Goal: Information Seeking & Learning: Learn about a topic

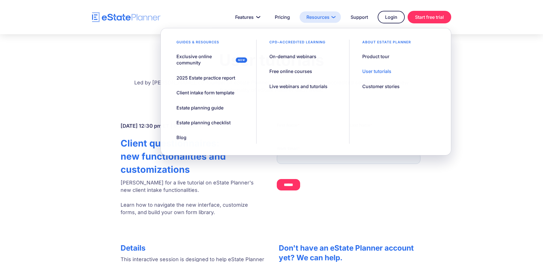
click at [332, 17] on link "Resources" at bounding box center [319, 16] width 41 height 11
click at [377, 72] on div "User tutorials" at bounding box center [376, 71] width 29 height 6
click at [375, 56] on div "Product tour" at bounding box center [375, 56] width 27 height 6
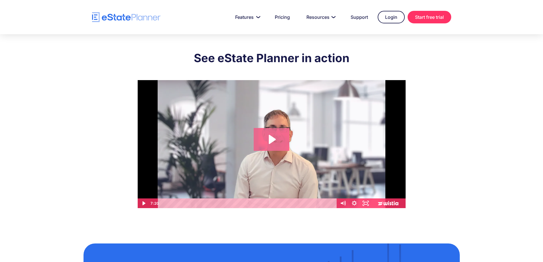
click at [268, 138] on icon "Play Video: eState Product Demo Video" at bounding box center [272, 139] width 36 height 23
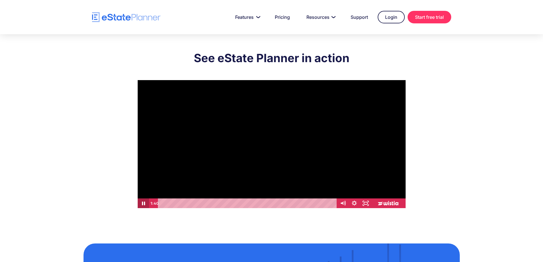
click at [142, 203] on icon "Pause" at bounding box center [143, 203] width 3 height 4
drag, startPoint x: 201, startPoint y: 203, endPoint x: 156, endPoint y: 207, distance: 45.3
click at [156, 207] on div "0:00 0:00" at bounding box center [243, 203] width 188 height 10
click at [144, 205] on icon "Play Video" at bounding box center [143, 203] width 11 height 10
click at [144, 202] on icon "Pause" at bounding box center [143, 203] width 3 height 4
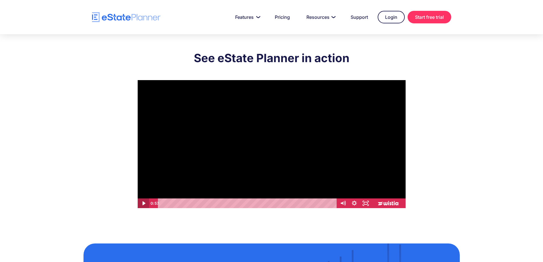
click at [144, 202] on icon "Play Video" at bounding box center [143, 203] width 11 height 10
click at [144, 203] on icon "Pause" at bounding box center [144, 203] width 4 height 5
click at [144, 203] on icon "Play Video" at bounding box center [143, 203] width 3 height 5
click at [144, 203] on icon "Pause" at bounding box center [143, 203] width 3 height 4
click at [144, 203] on icon "Play Video" at bounding box center [143, 203] width 3 height 4
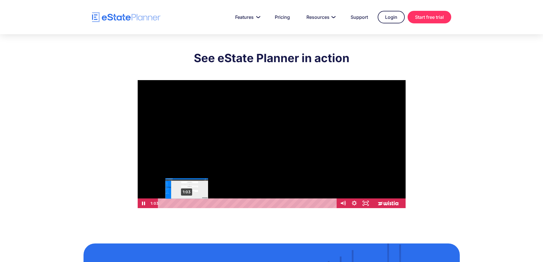
drag, startPoint x: 191, startPoint y: 202, endPoint x: 187, endPoint y: 203, distance: 4.0
click at [187, 203] on div "Playbar" at bounding box center [186, 203] width 3 height 3
click at [141, 203] on icon "Pause" at bounding box center [143, 203] width 14 height 12
click at [142, 202] on icon "Play Video" at bounding box center [143, 203] width 3 height 4
click at [142, 202] on icon "Pause" at bounding box center [144, 203] width 4 height 5
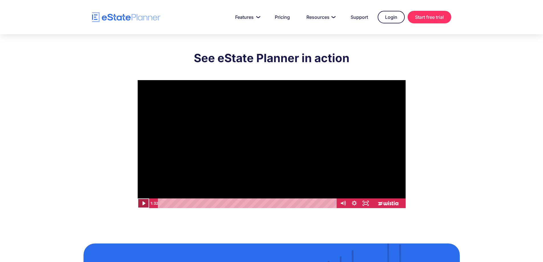
click at [142, 201] on icon "Play Video" at bounding box center [143, 203] width 11 height 10
click at [197, 203] on div "Playbar" at bounding box center [197, 203] width 3 height 3
click at [194, 203] on div "Playbar" at bounding box center [193, 203] width 3 height 3
click at [144, 203] on icon "Pause" at bounding box center [142, 203] width 11 height 10
click at [144, 204] on icon "Play Video" at bounding box center [143, 203] width 11 height 10
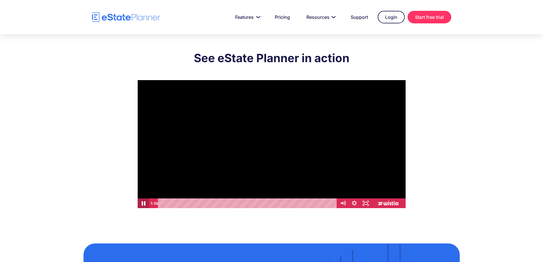
click at [144, 204] on icon "Pause" at bounding box center [143, 203] width 14 height 12
click at [142, 203] on icon "Play Video" at bounding box center [143, 203] width 3 height 5
click at [143, 202] on icon "Pause" at bounding box center [142, 203] width 11 height 10
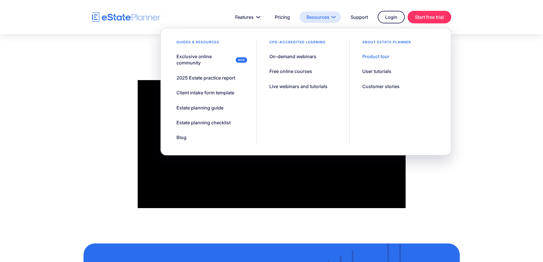
click at [330, 18] on link "Resources" at bounding box center [319, 16] width 41 height 11
click at [280, 70] on div "Free online courses" at bounding box center [290, 71] width 43 height 6
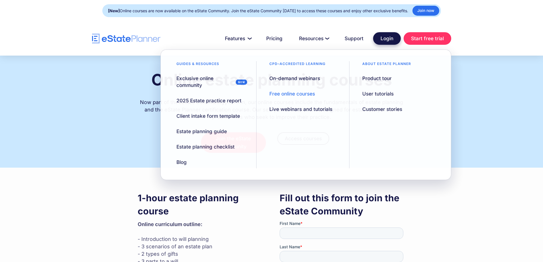
click at [387, 40] on link "Login" at bounding box center [387, 38] width 28 height 13
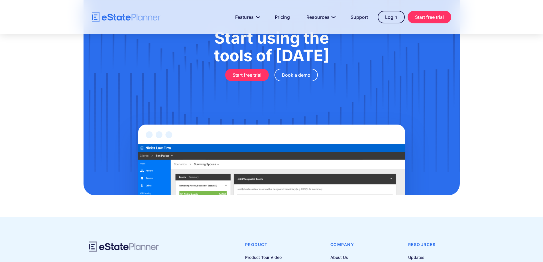
scroll to position [441, 0]
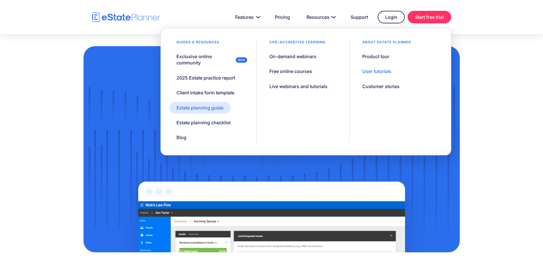
click at [205, 108] on div "Estate planning guide" at bounding box center [199, 108] width 47 height 6
click at [379, 58] on div "Product tour" at bounding box center [375, 56] width 27 height 6
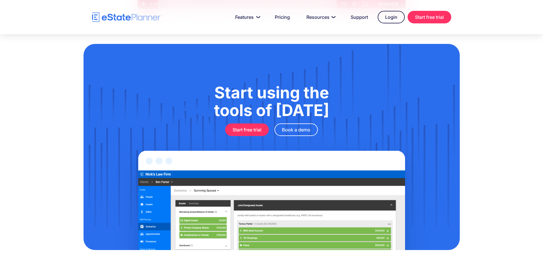
scroll to position [285, 0]
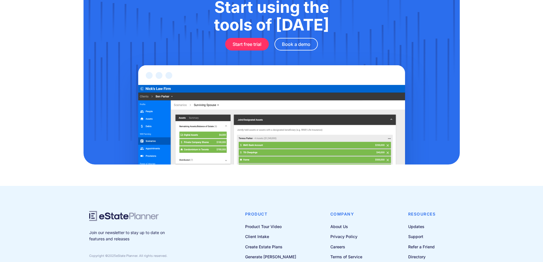
click at [318, 126] on img at bounding box center [271, 107] width 319 height 114
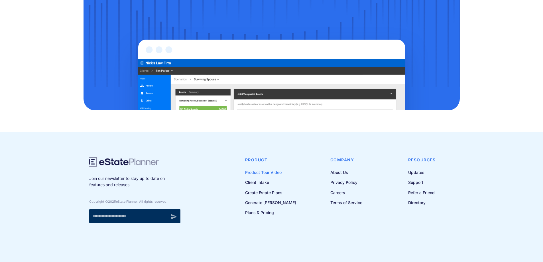
click at [275, 172] on link "Product Tour Video" at bounding box center [270, 172] width 51 height 7
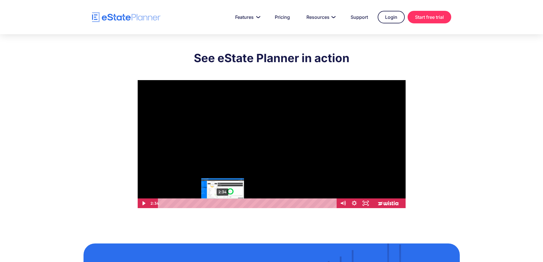
click at [222, 206] on div "2:34" at bounding box center [248, 203] width 172 height 10
drag, startPoint x: 226, startPoint y: 203, endPoint x: 206, endPoint y: 204, distance: 19.7
click at [206, 204] on div "Playbar" at bounding box center [206, 203] width 3 height 3
drag, startPoint x: 206, startPoint y: 202, endPoint x: 197, endPoint y: 203, distance: 8.9
click at [197, 203] on div "Playbar" at bounding box center [198, 203] width 3 height 3
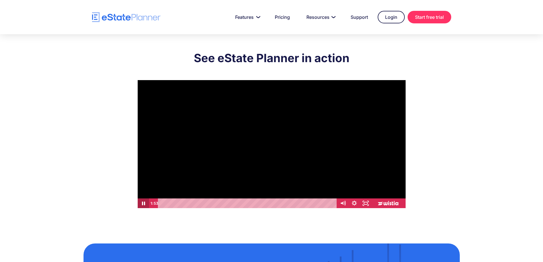
click at [144, 206] on icon "Pause" at bounding box center [142, 203] width 11 height 10
click at [202, 203] on div "Playbar" at bounding box center [201, 203] width 3 height 3
click at [143, 204] on icon "Play Video" at bounding box center [143, 203] width 3 height 4
drag, startPoint x: 210, startPoint y: 204, endPoint x: 206, endPoint y: 204, distance: 3.7
click at [206, 204] on div "Playbar" at bounding box center [206, 203] width 3 height 3
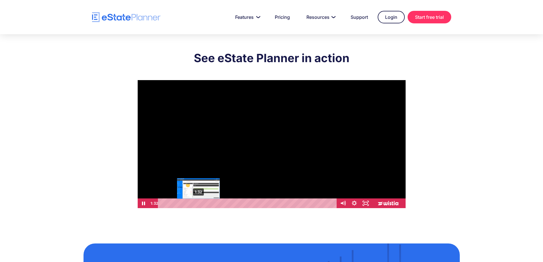
click at [198, 205] on div "1:32" at bounding box center [248, 203] width 172 height 10
click at [143, 203] on icon "Pause" at bounding box center [143, 203] width 3 height 4
click at [143, 205] on icon "Play Video" at bounding box center [143, 203] width 3 height 5
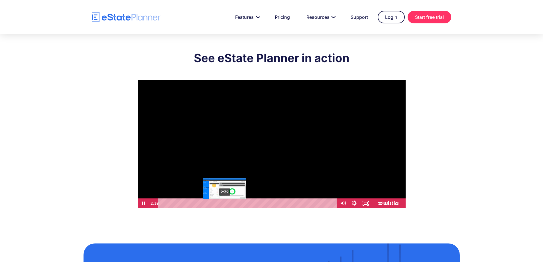
click at [224, 206] on div "2:39" at bounding box center [248, 203] width 172 height 10
click at [219, 205] on div "2:26" at bounding box center [248, 203] width 172 height 10
click at [208, 206] on div "1:58" at bounding box center [248, 203] width 172 height 10
click at [224, 203] on div "Playbar" at bounding box center [225, 203] width 3 height 3
click at [144, 203] on icon "Pause" at bounding box center [144, 203] width 4 height 5
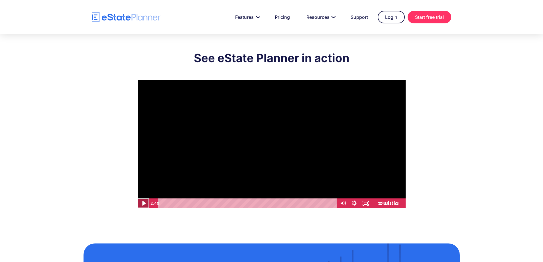
click at [143, 204] on icon "Play Video" at bounding box center [143, 203] width 3 height 5
drag, startPoint x: 229, startPoint y: 203, endPoint x: 226, endPoint y: 204, distance: 3.1
click at [226, 204] on div "Playbar" at bounding box center [226, 203] width 3 height 3
drag, startPoint x: 226, startPoint y: 204, endPoint x: 222, endPoint y: 205, distance: 3.7
click at [222, 205] on div "Playbar" at bounding box center [221, 203] width 3 height 3
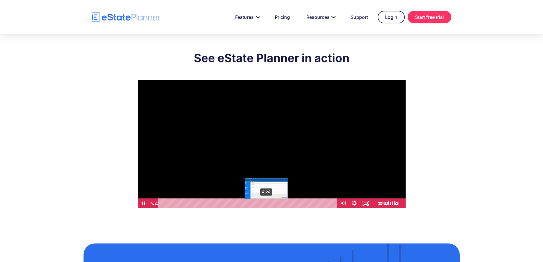
click at [266, 206] on div "4:26" at bounding box center [248, 203] width 172 height 10
click at [144, 203] on icon "Pause" at bounding box center [142, 203] width 11 height 10
click at [267, 205] on div "4:29" at bounding box center [248, 203] width 172 height 10
click at [143, 201] on icon "Play Video" at bounding box center [143, 203] width 11 height 10
drag, startPoint x: 282, startPoint y: 203, endPoint x: 277, endPoint y: 203, distance: 4.6
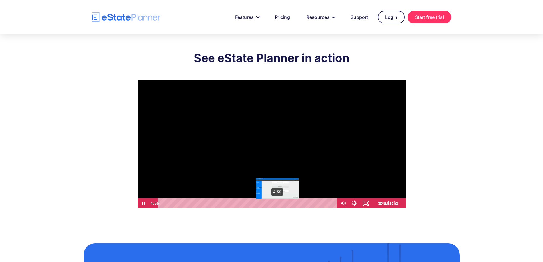
click at [277, 203] on div "Playbar" at bounding box center [277, 203] width 3 height 3
click at [143, 201] on icon "Pause" at bounding box center [142, 203] width 11 height 10
drag, startPoint x: 278, startPoint y: 203, endPoint x: 275, endPoint y: 204, distance: 3.6
click at [275, 204] on div "Playbar" at bounding box center [274, 203] width 3 height 3
click at [144, 202] on icon "Play Video" at bounding box center [143, 203] width 11 height 10
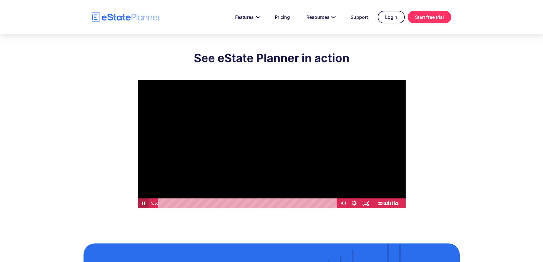
click at [144, 203] on icon "Pause" at bounding box center [142, 203] width 11 height 10
click at [141, 203] on icon "Play Video" at bounding box center [143, 203] width 11 height 10
click at [145, 206] on icon "Pause" at bounding box center [143, 203] width 14 height 12
click at [144, 201] on icon "Play Video" at bounding box center [143, 203] width 11 height 10
click at [145, 203] on icon "Pause" at bounding box center [142, 203] width 11 height 10
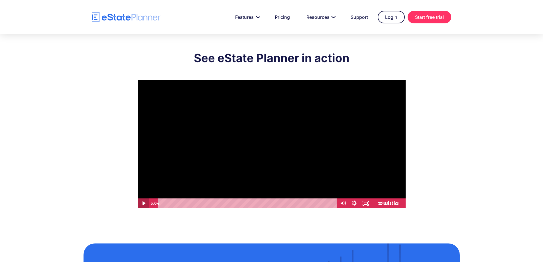
click at [145, 203] on icon "Play Video" at bounding box center [143, 203] width 11 height 10
click at [145, 203] on icon "Pause" at bounding box center [143, 203] width 14 height 12
click at [142, 202] on icon "Play Video" at bounding box center [143, 203] width 3 height 5
click at [142, 203] on icon "Pause" at bounding box center [144, 203] width 4 height 5
click at [384, 19] on link "Login" at bounding box center [390, 17] width 27 height 13
